Goal: Information Seeking & Learning: Learn about a topic

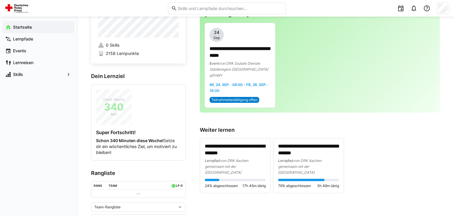
scroll to position [25, 0]
click at [223, 144] on p "**********" at bounding box center [235, 150] width 61 height 14
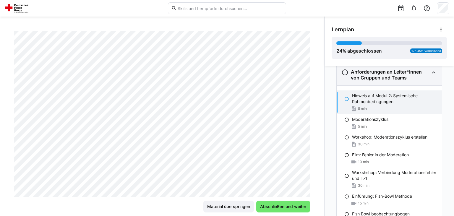
scroll to position [125, 0]
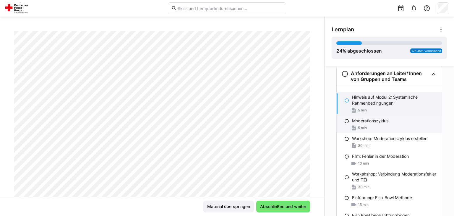
click at [395, 118] on div "Moderationszyklus" at bounding box center [394, 121] width 85 height 6
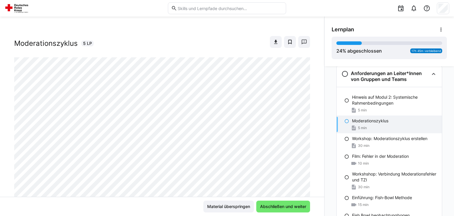
scroll to position [0, 0]
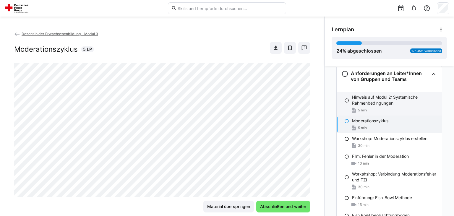
click at [392, 101] on div "Hinweis auf Modul 2: Systemische Rahmenbedingungen 5 min" at bounding box center [389, 104] width 105 height 24
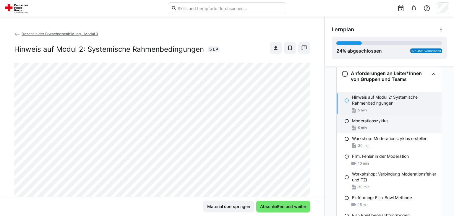
click at [386, 125] on div "5 min" at bounding box center [394, 128] width 85 height 6
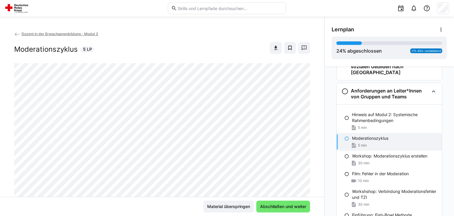
scroll to position [106, 0]
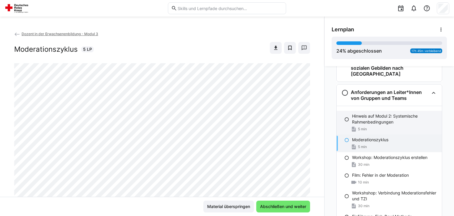
click at [369, 116] on p "Hinweis auf Modul 2: Systemische Rahmenbedingungen" at bounding box center [394, 119] width 85 height 12
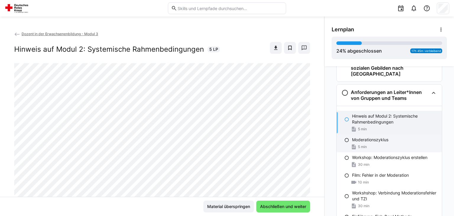
click at [363, 145] on span "5 min" at bounding box center [362, 147] width 9 height 5
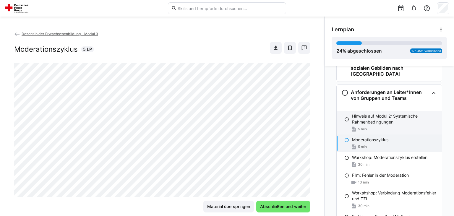
click at [357, 113] on p "Hinweis auf Modul 2: Systemische Rahmenbedingungen" at bounding box center [394, 119] width 85 height 12
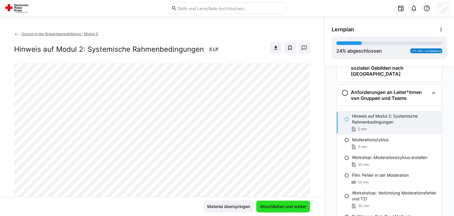
click at [285, 206] on span "Abschließen und weiter" at bounding box center [283, 207] width 48 height 6
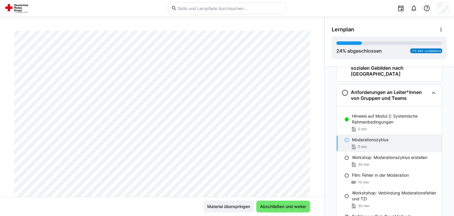
scroll to position [80, 0]
